Goal: Book appointment/travel/reservation

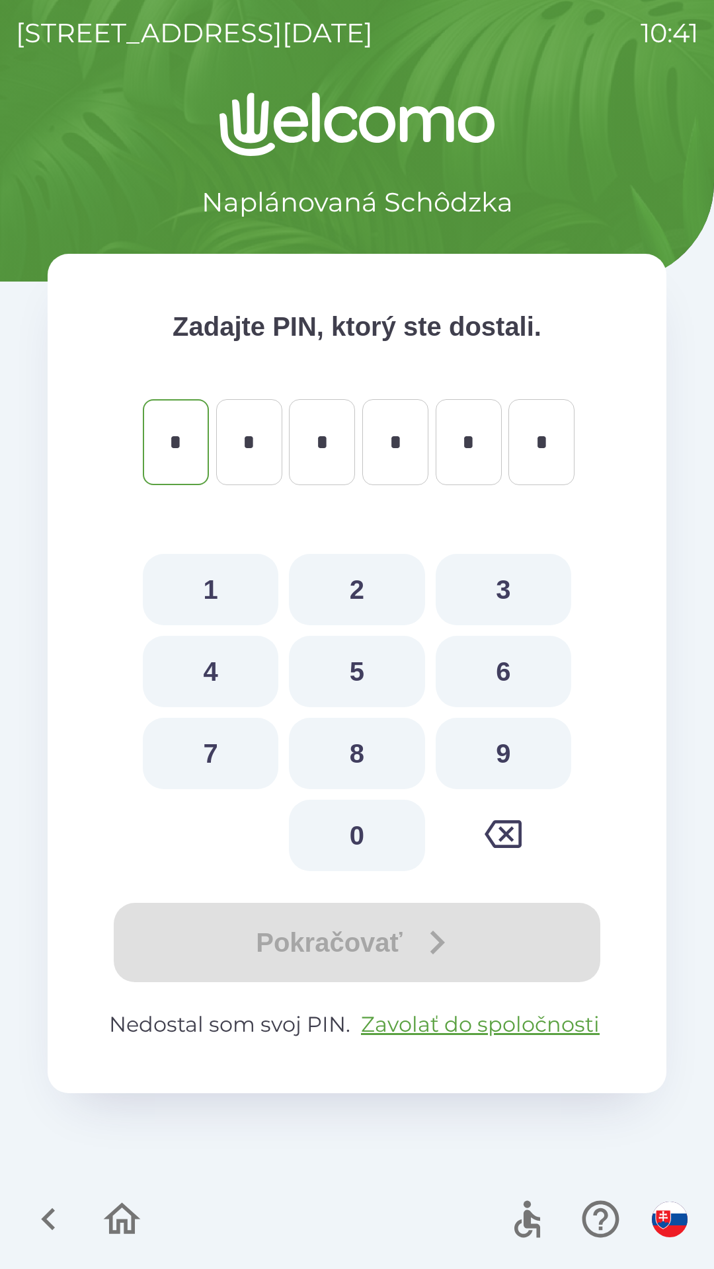
click at [362, 672] on button "5" at bounding box center [356, 671] width 135 height 71
type input "*"
click at [236, 751] on button "7" at bounding box center [210, 753] width 135 height 71
type input "*"
click at [363, 846] on button "0" at bounding box center [356, 834] width 135 height 71
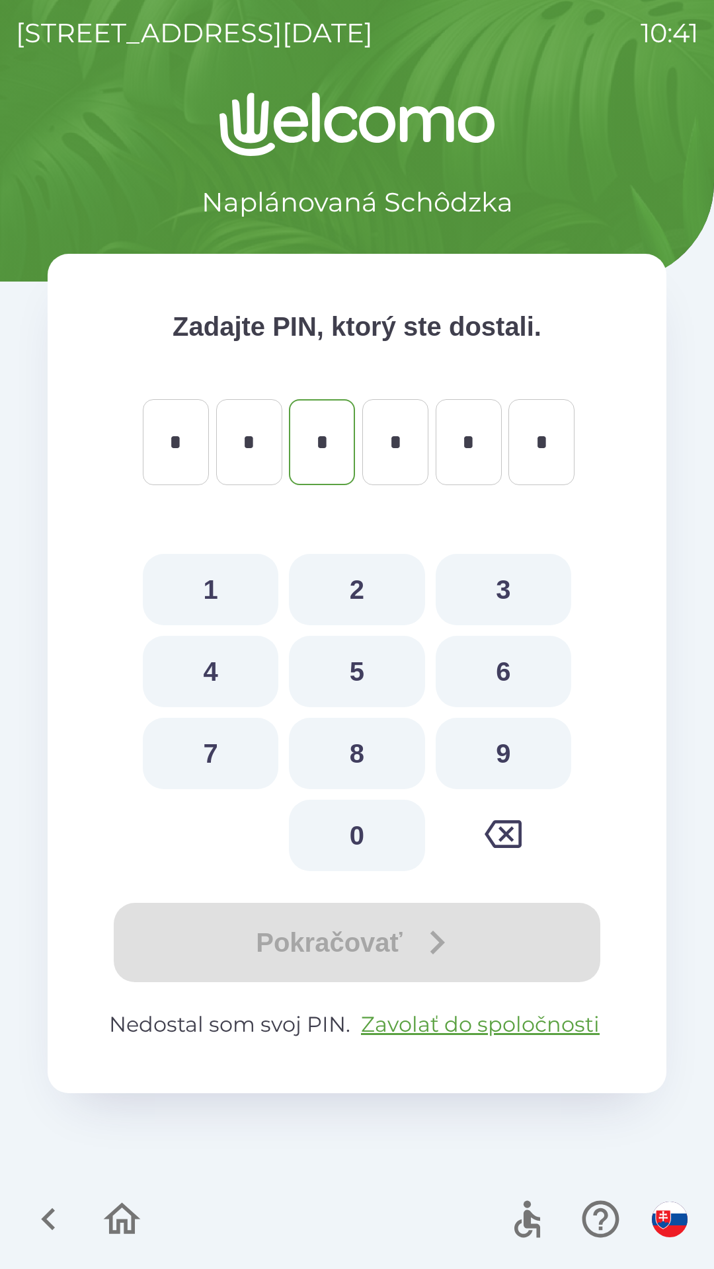
type input "*"
click at [359, 764] on button "8" at bounding box center [356, 753] width 135 height 71
type input "*"
click at [360, 687] on button "5" at bounding box center [356, 671] width 135 height 71
type input "*"
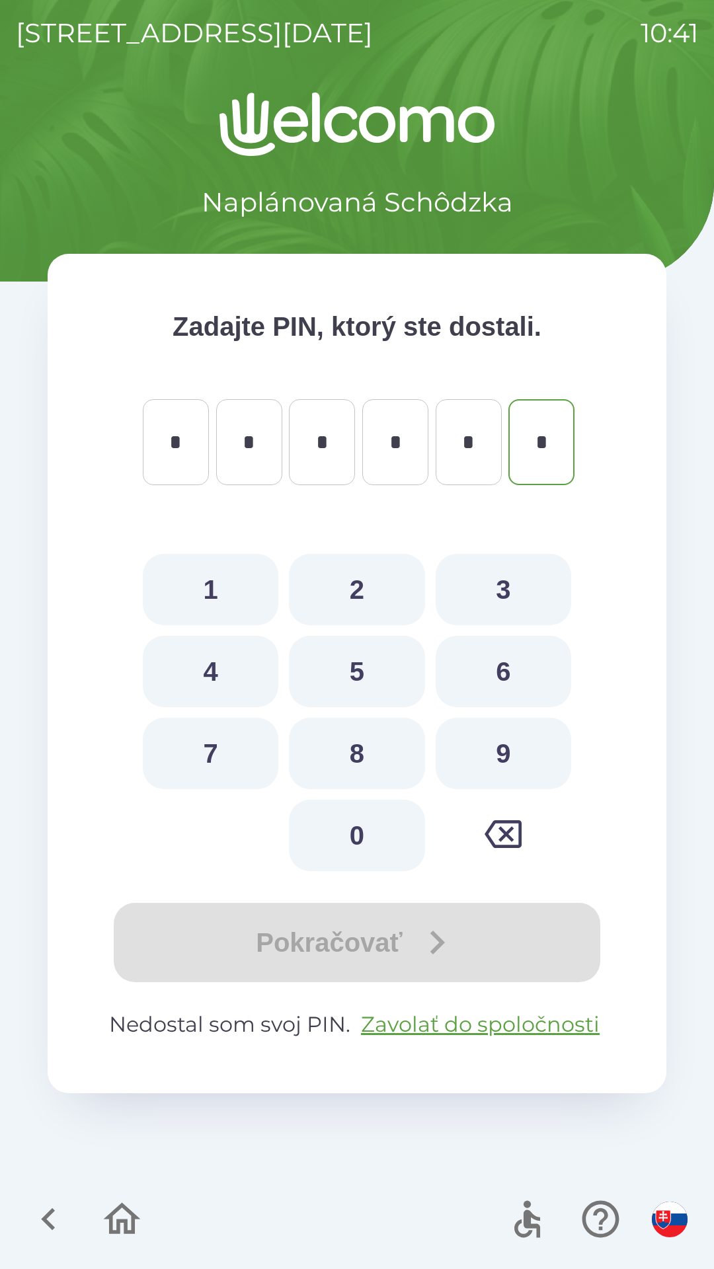
click at [506, 593] on button "3" at bounding box center [502, 589] width 135 height 71
type input "*"
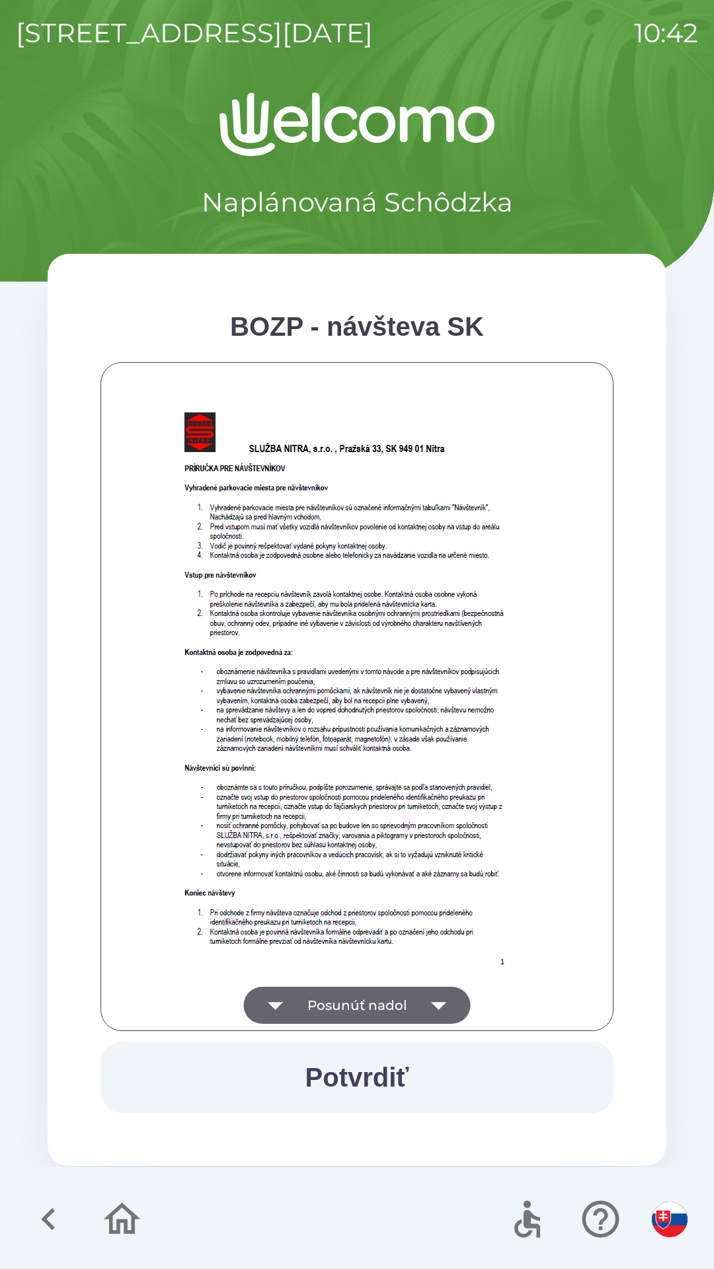
click at [441, 998] on icon "button" at bounding box center [438, 1004] width 37 height 37
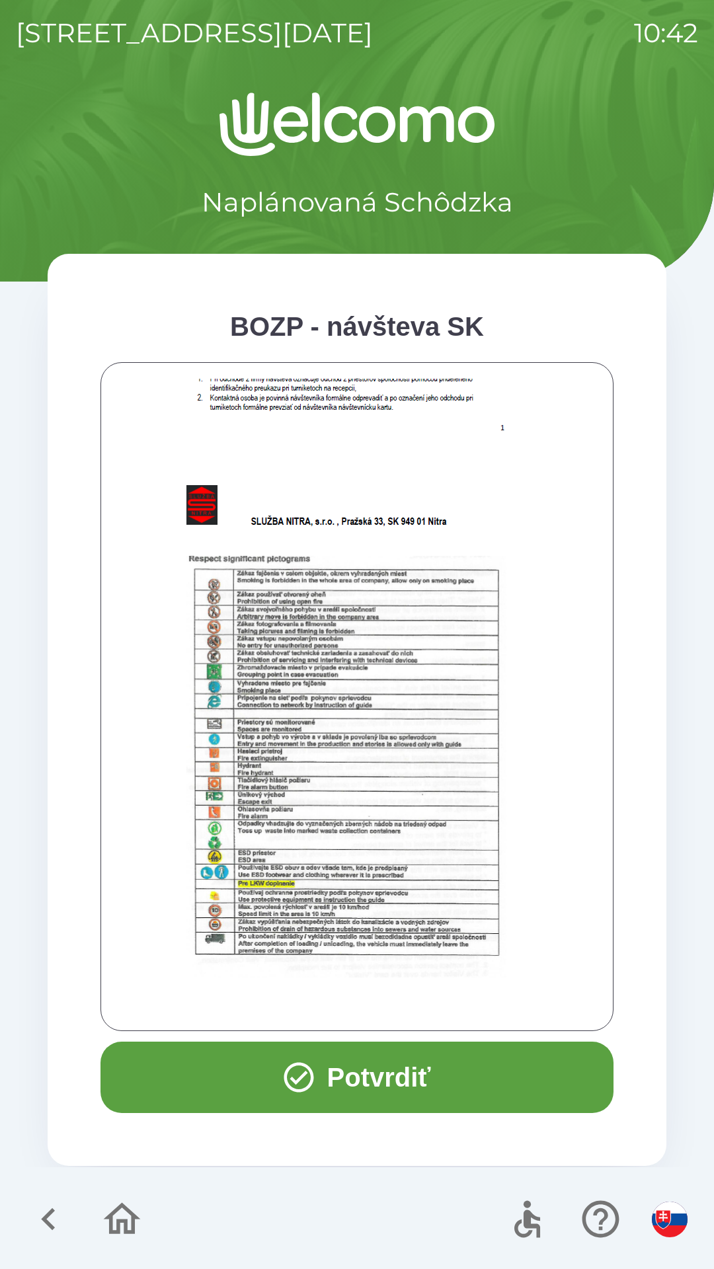
click at [365, 1075] on button "Potvrdiť" at bounding box center [356, 1076] width 513 height 71
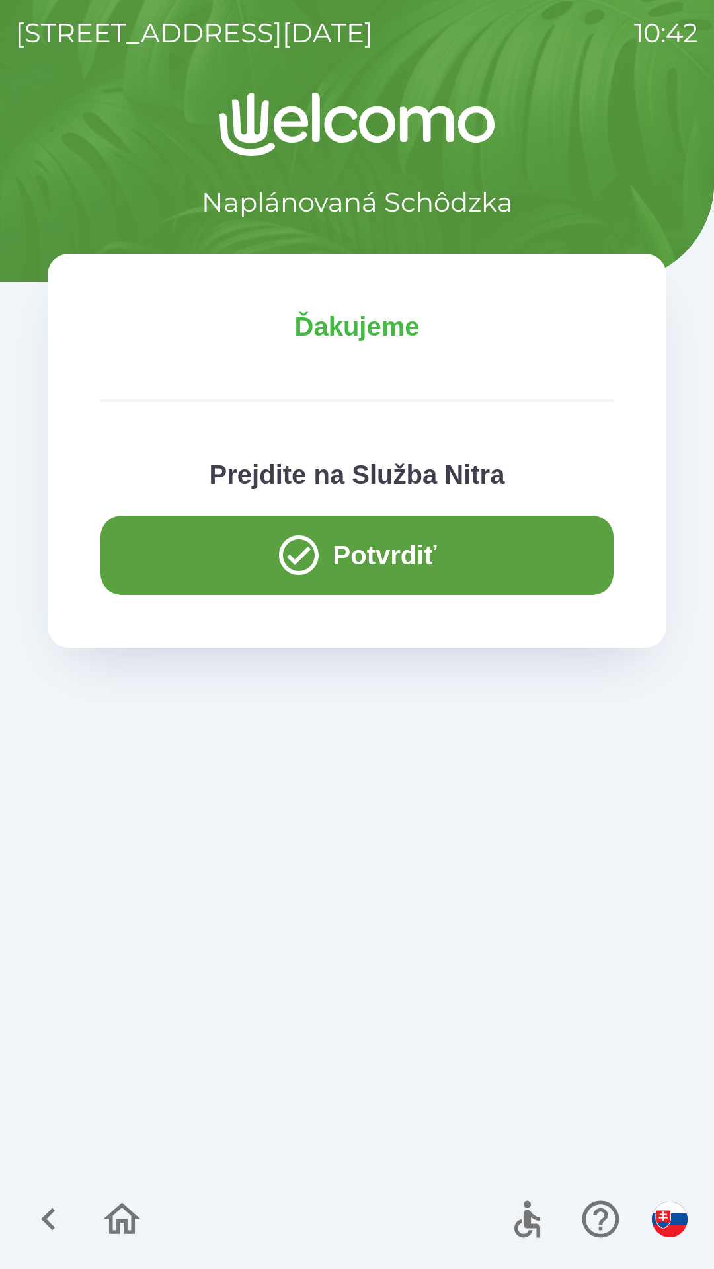
click at [362, 562] on button "Potvrdiť" at bounding box center [356, 554] width 513 height 79
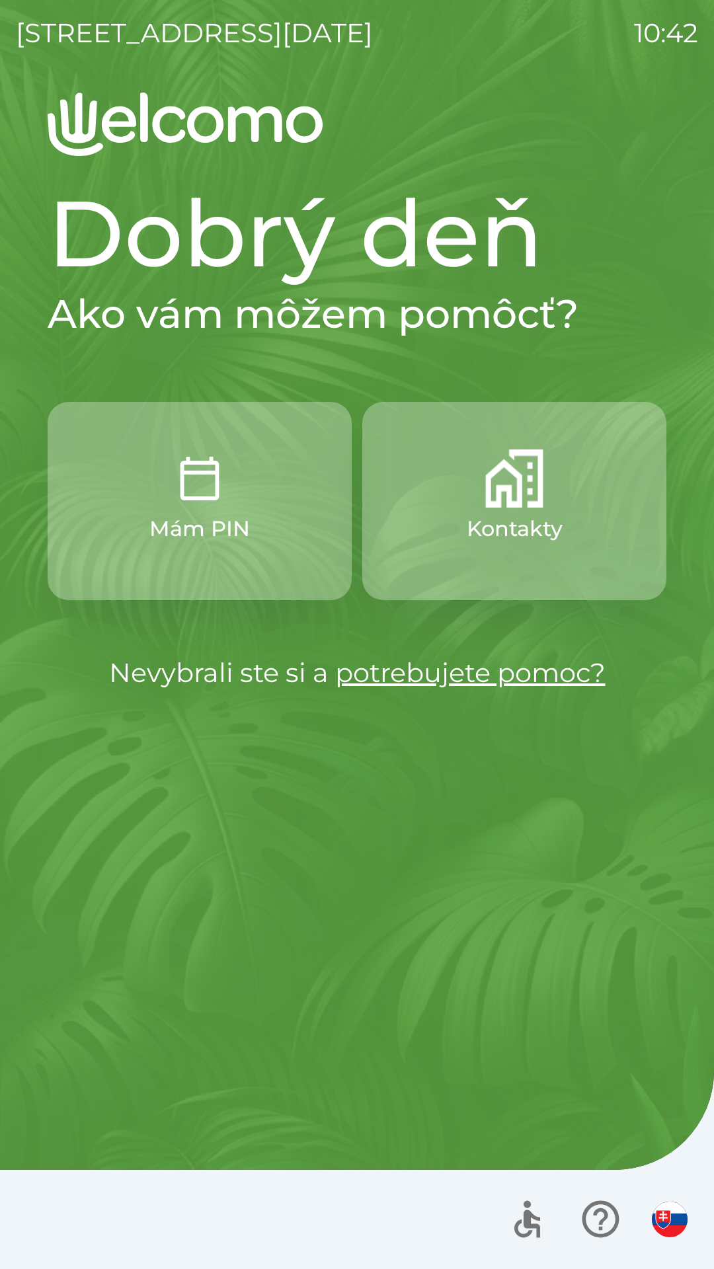
click at [237, 521] on p "Mám PIN" at bounding box center [199, 529] width 100 height 32
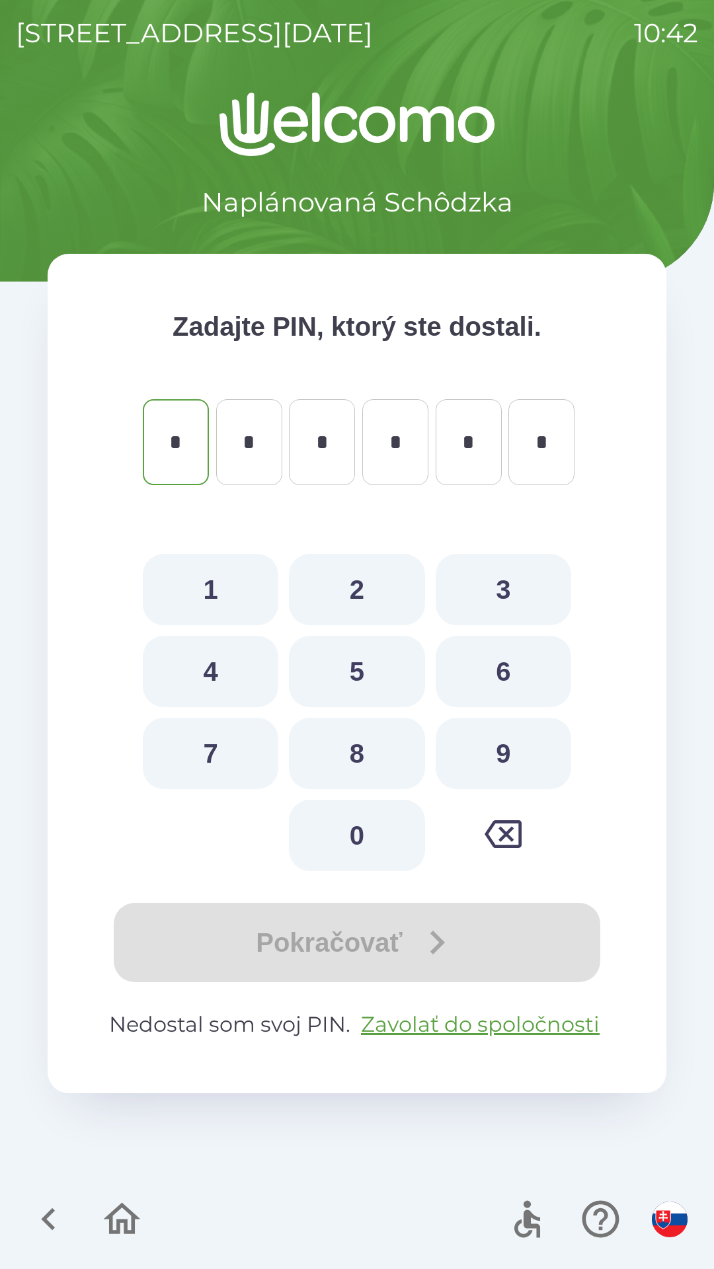
click at [371, 756] on button "8" at bounding box center [356, 753] width 135 height 71
type input "*"
click at [493, 755] on button "9" at bounding box center [502, 753] width 135 height 71
type input "*"
click at [215, 756] on button "7" at bounding box center [210, 753] width 135 height 71
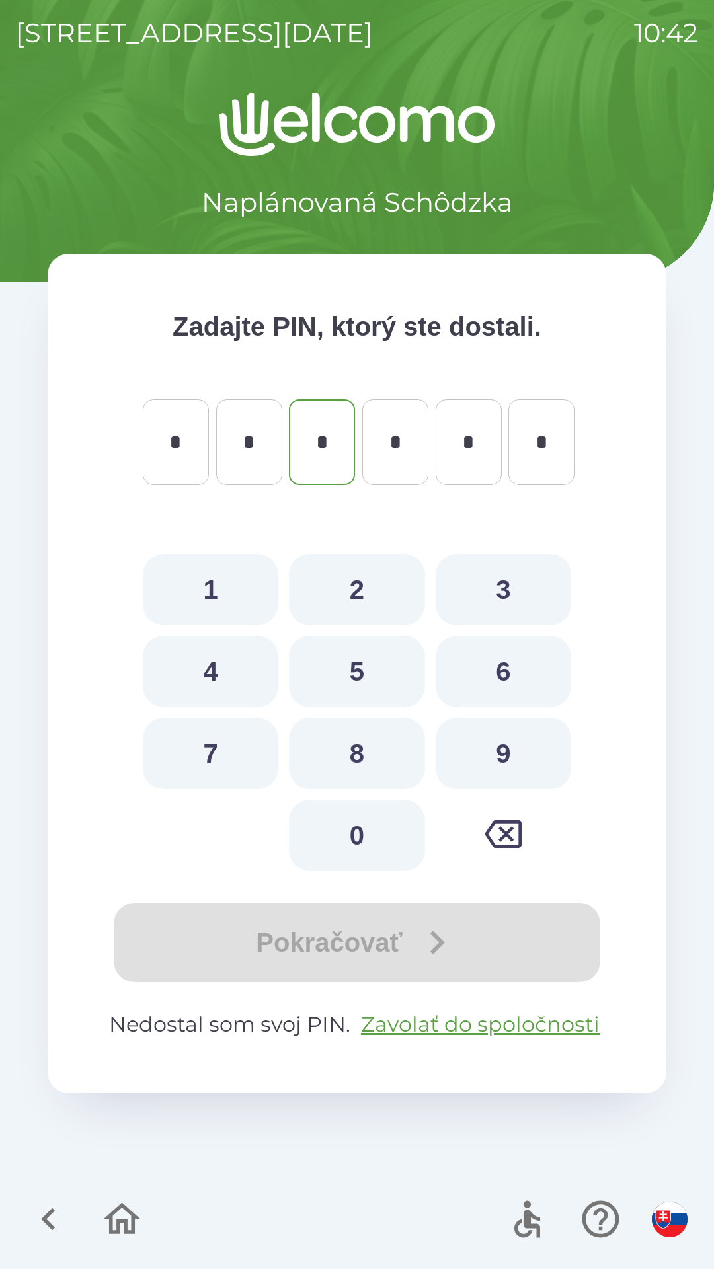
type input "*"
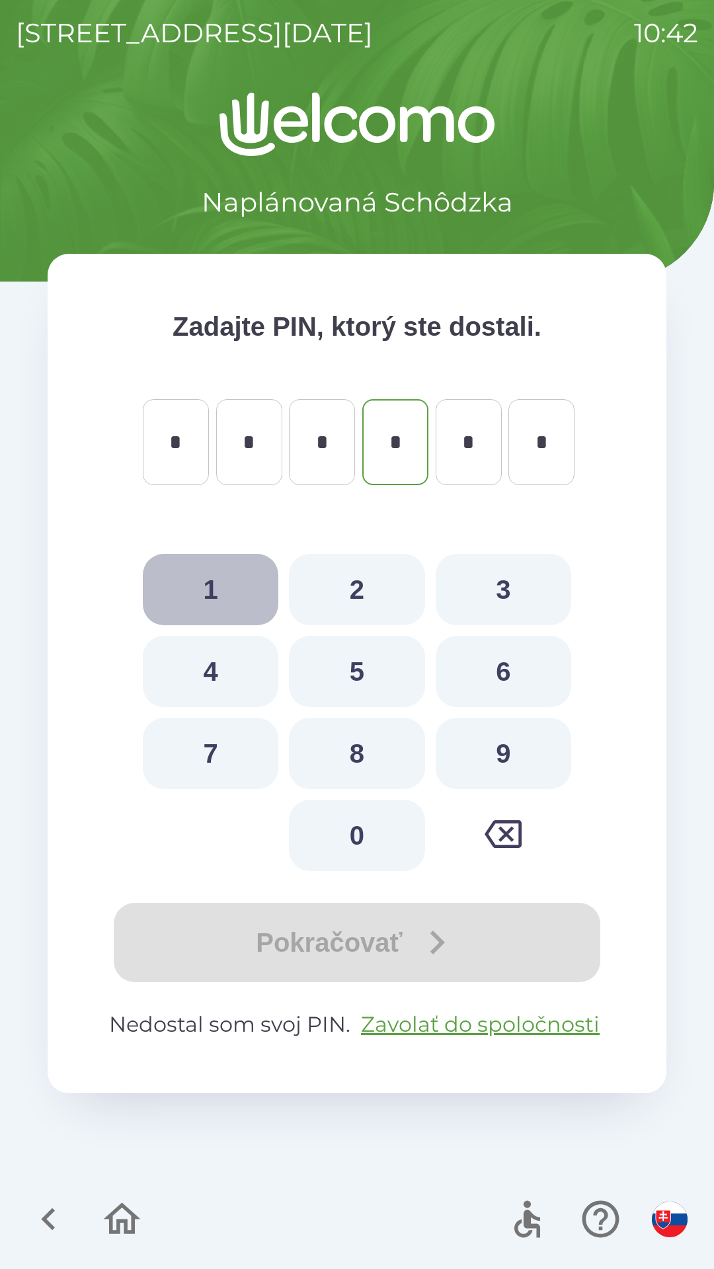
click at [227, 591] on button "1" at bounding box center [210, 589] width 135 height 71
type input "*"
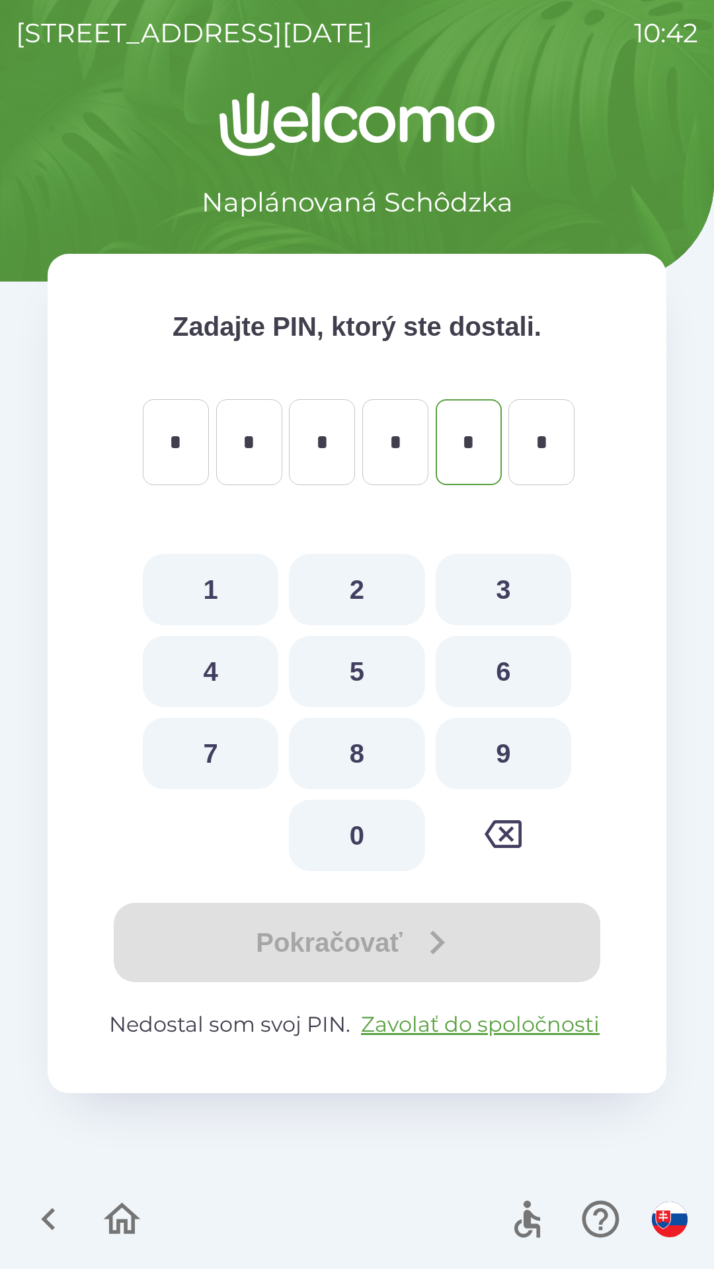
click at [493, 665] on button "6" at bounding box center [502, 671] width 135 height 71
type input "*"
click at [497, 663] on button "6" at bounding box center [502, 671] width 135 height 71
type input "*"
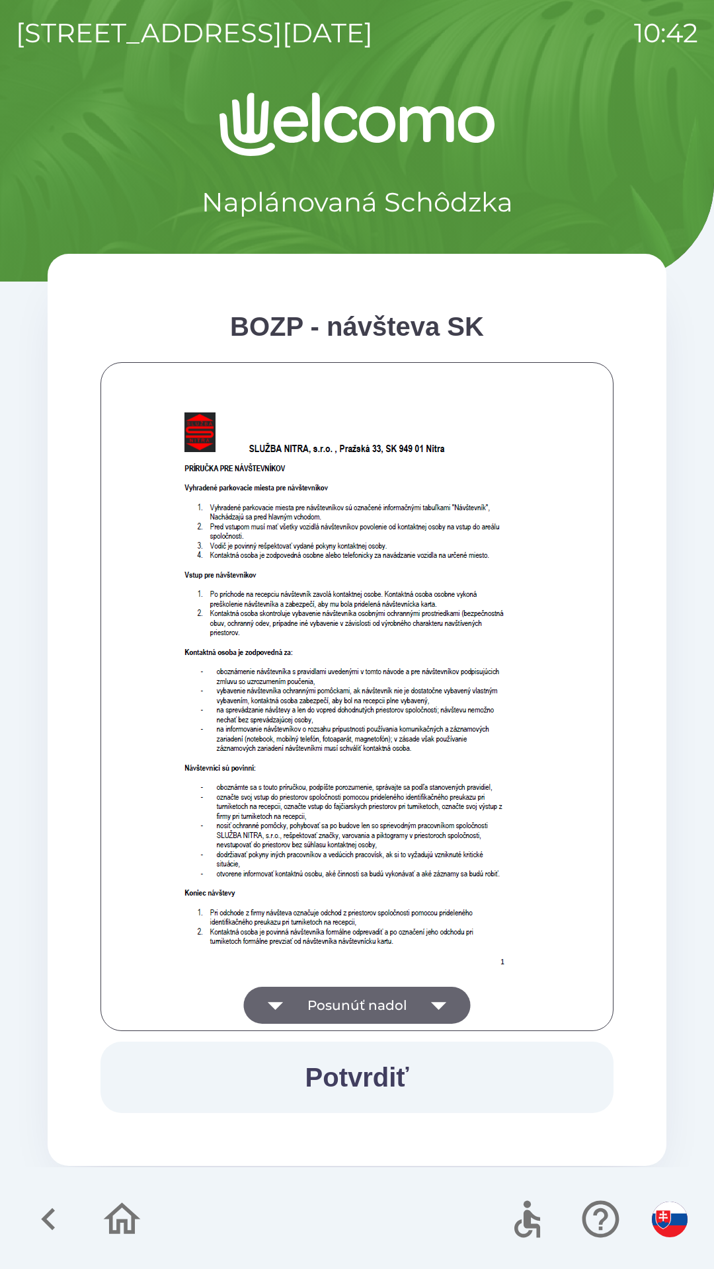
click at [432, 996] on icon "button" at bounding box center [438, 1004] width 37 height 37
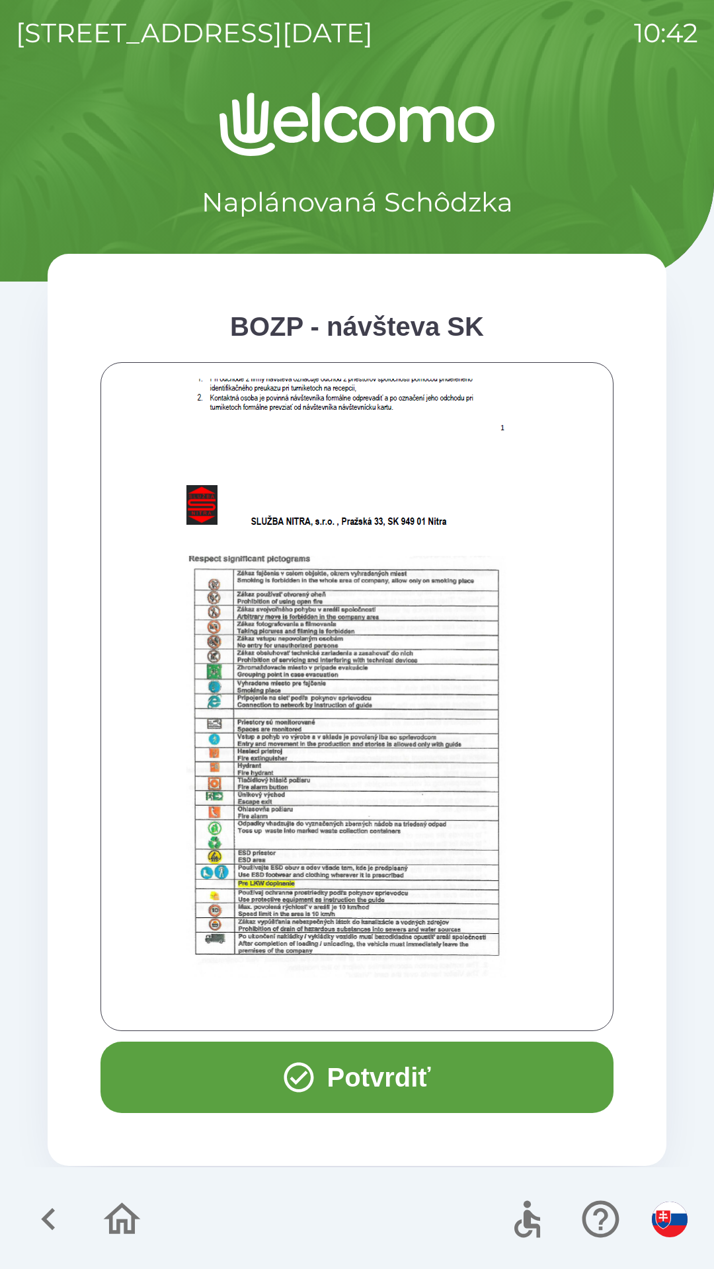
click at [468, 1074] on button "Potvrdiť" at bounding box center [356, 1076] width 513 height 71
